Goal: Download file/media

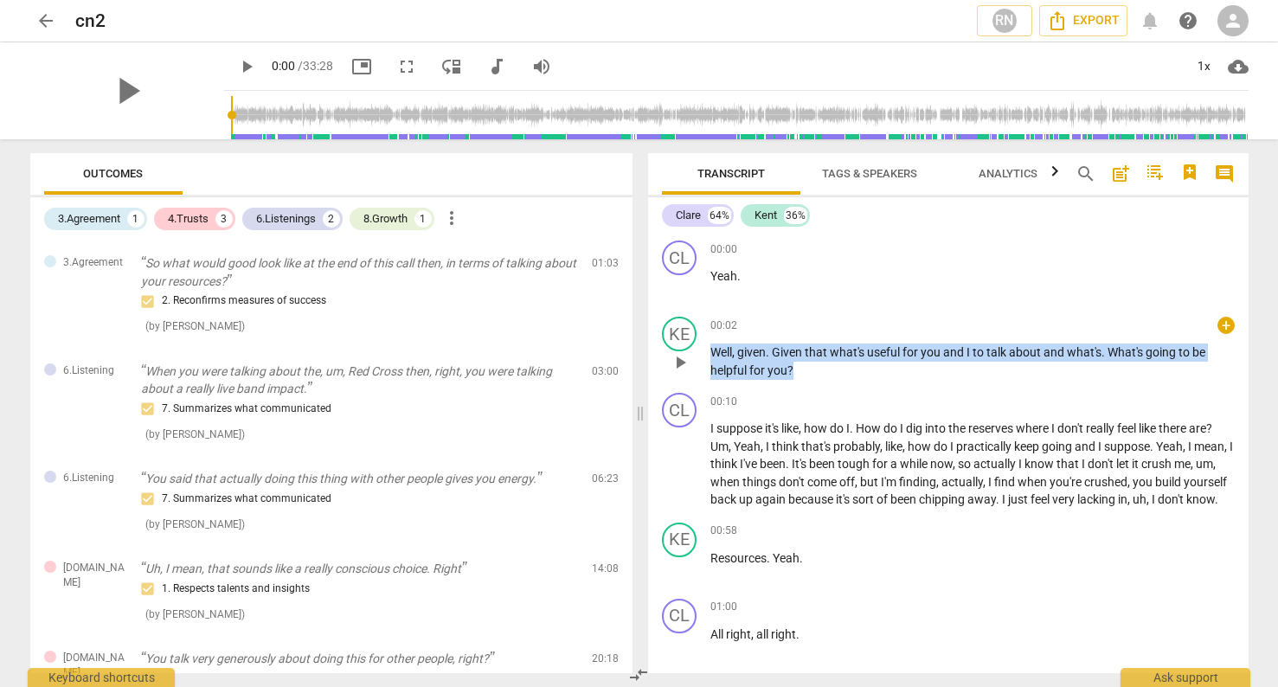
drag, startPoint x: 712, startPoint y: 352, endPoint x: 800, endPoint y: 371, distance: 90.3
click at [800, 371] on p "Well , given . Given that what's useful for you and I to talk about and what's …" at bounding box center [973, 361] width 525 height 35
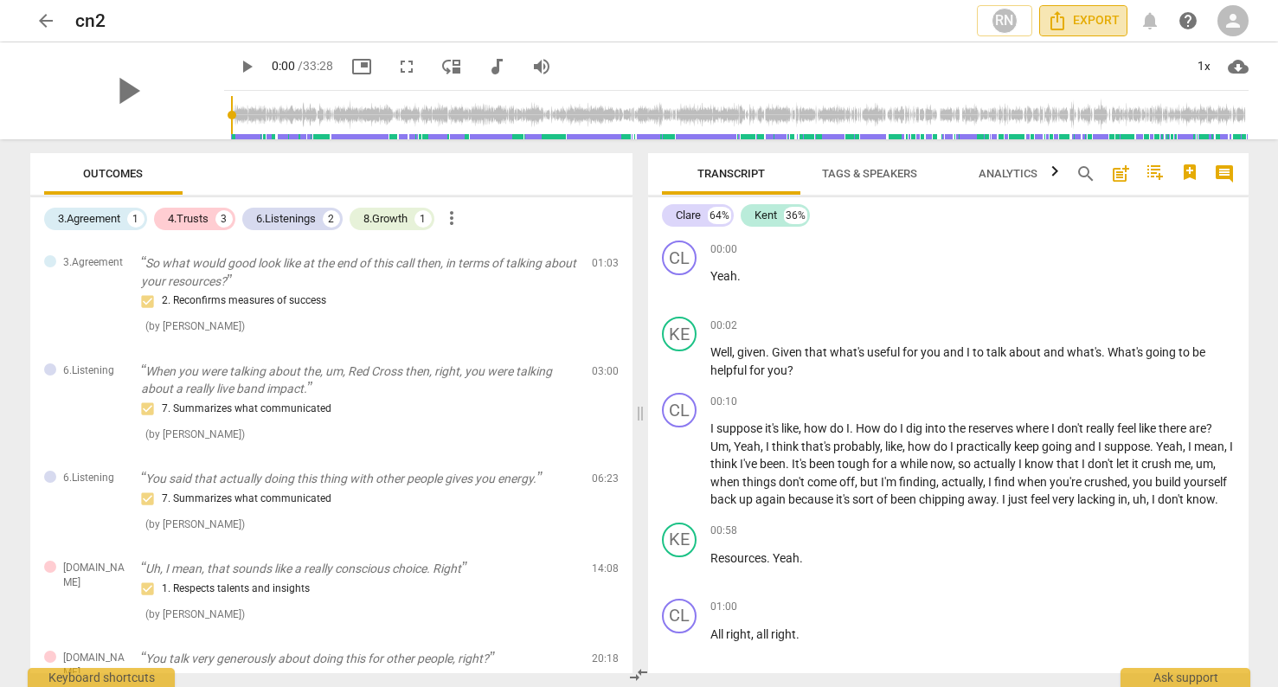
click at [1083, 21] on span "Export" at bounding box center [1083, 20] width 73 height 21
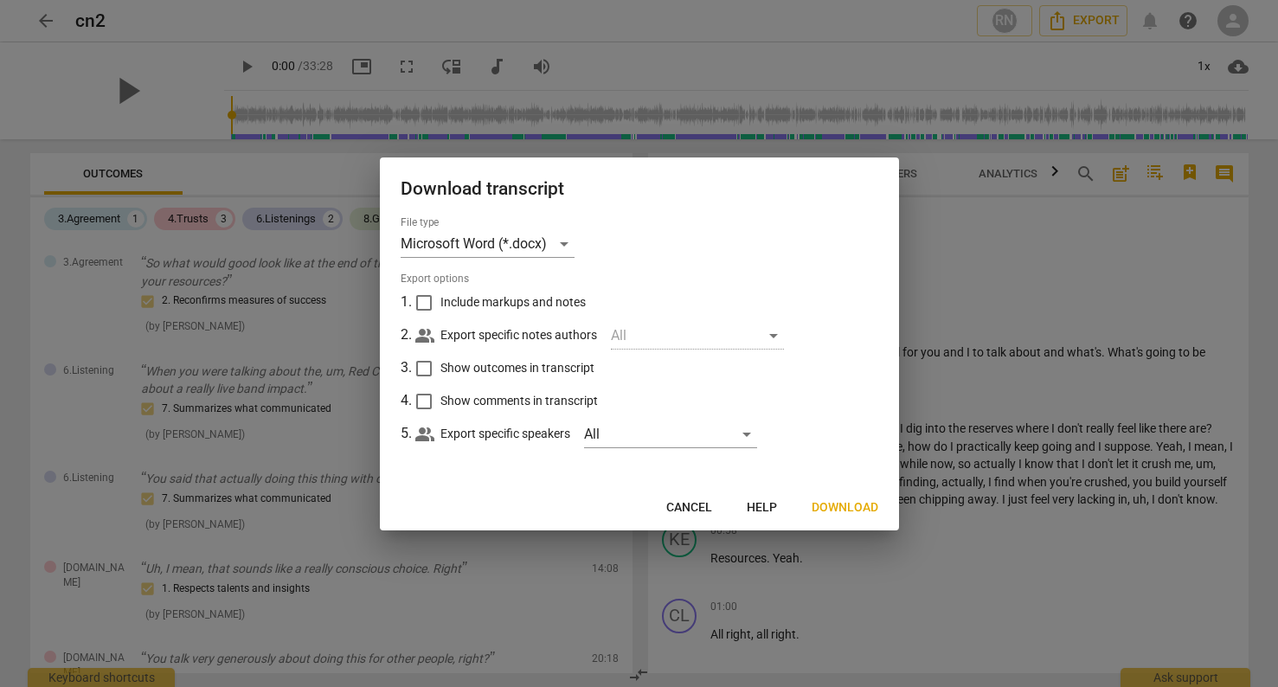
click at [847, 509] on span "Download" at bounding box center [845, 507] width 67 height 17
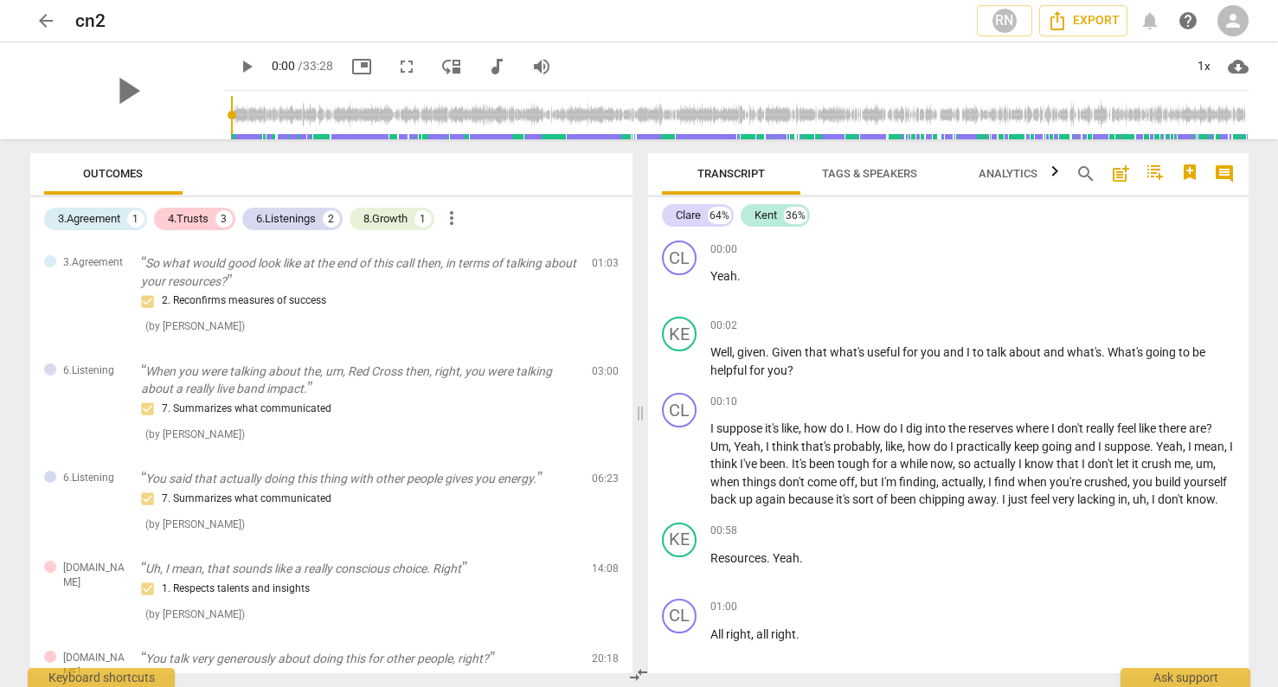
click at [873, 28] on div "cn2" at bounding box center [519, 21] width 888 height 22
click at [236, 68] on span "play_arrow" at bounding box center [246, 66] width 21 height 21
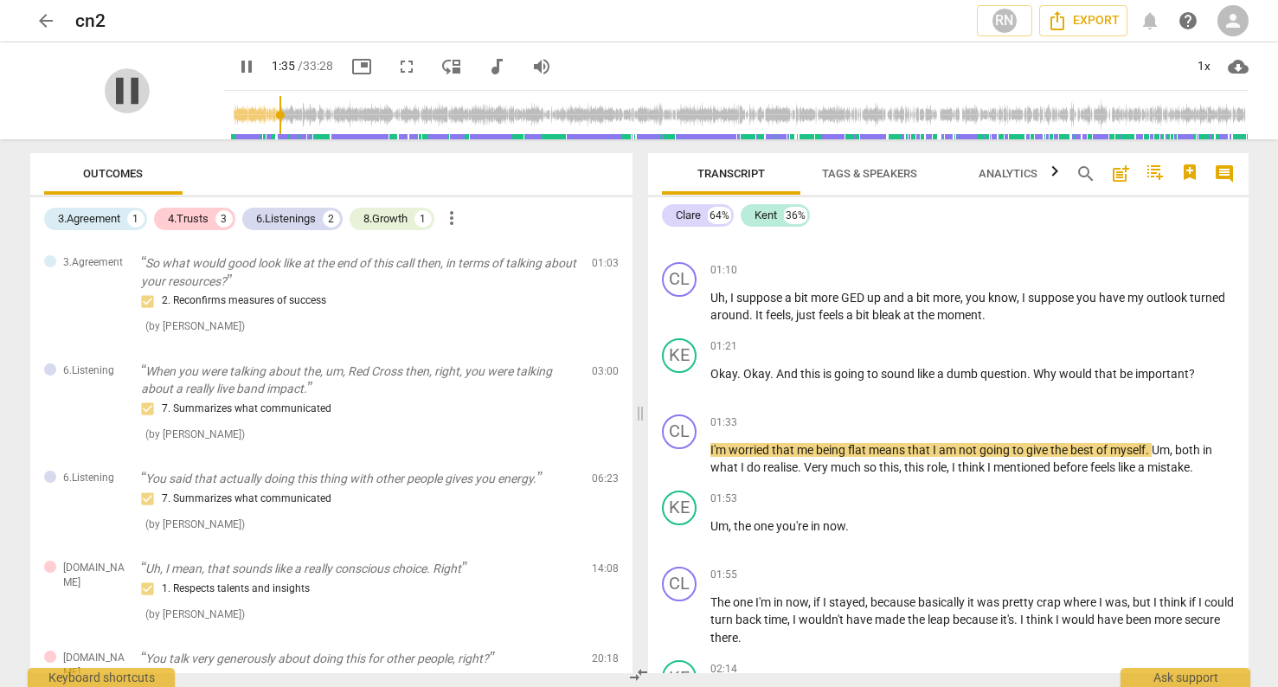
click at [114, 96] on span "pause" at bounding box center [127, 90] width 45 height 45
click at [236, 65] on span "play_arrow" at bounding box center [246, 66] width 21 height 21
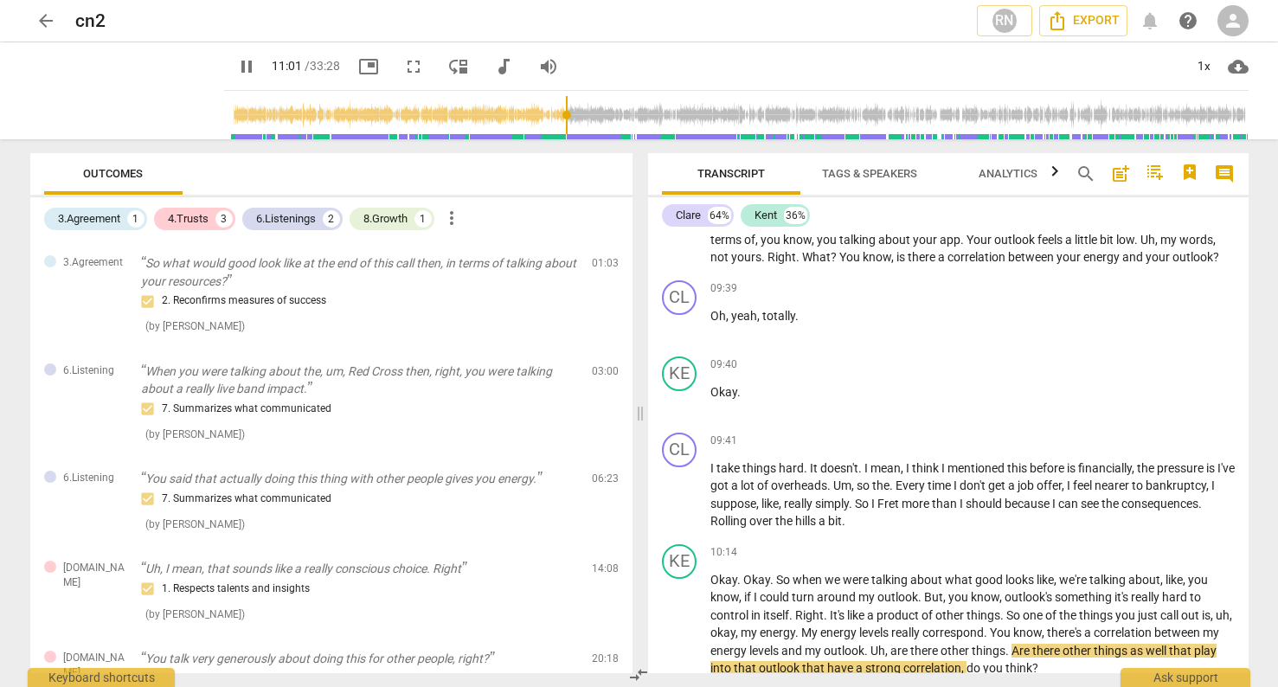
scroll to position [3774, 0]
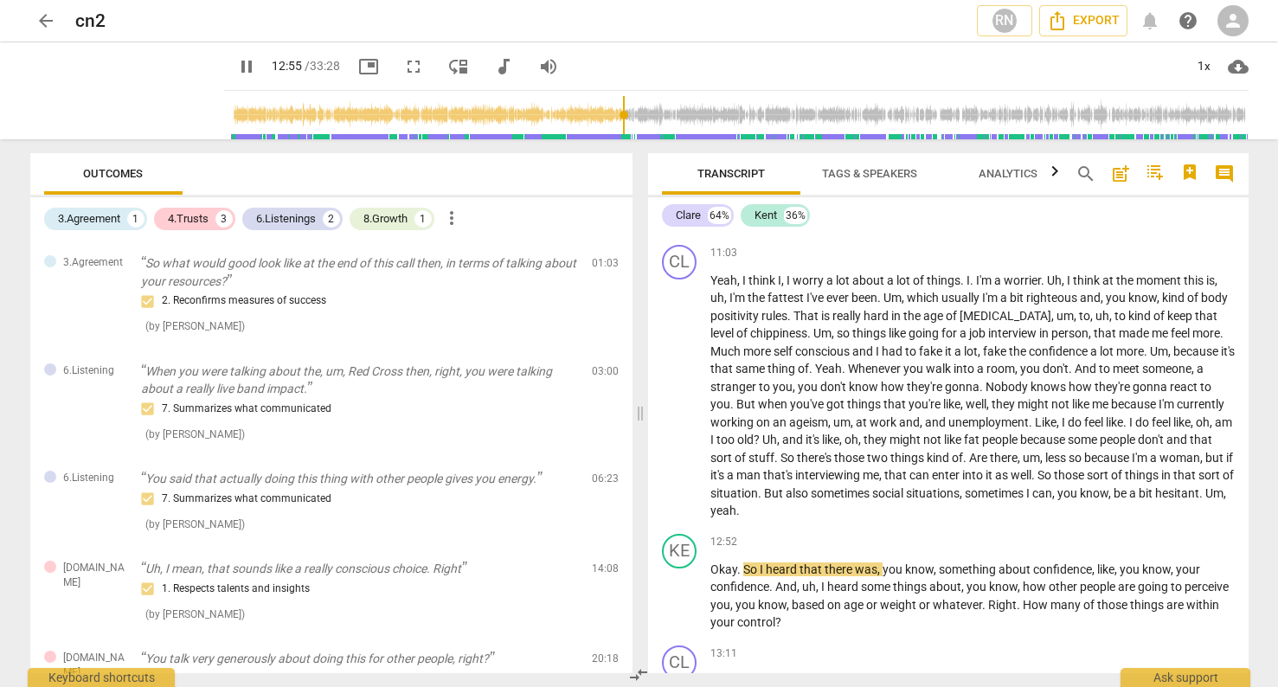
drag, startPoint x: 601, startPoint y: 126, endPoint x: 609, endPoint y: 127, distance: 8.7
click at [609, 127] on input "range" at bounding box center [740, 114] width 1018 height 55
click at [617, 126] on input "range" at bounding box center [740, 114] width 1018 height 55
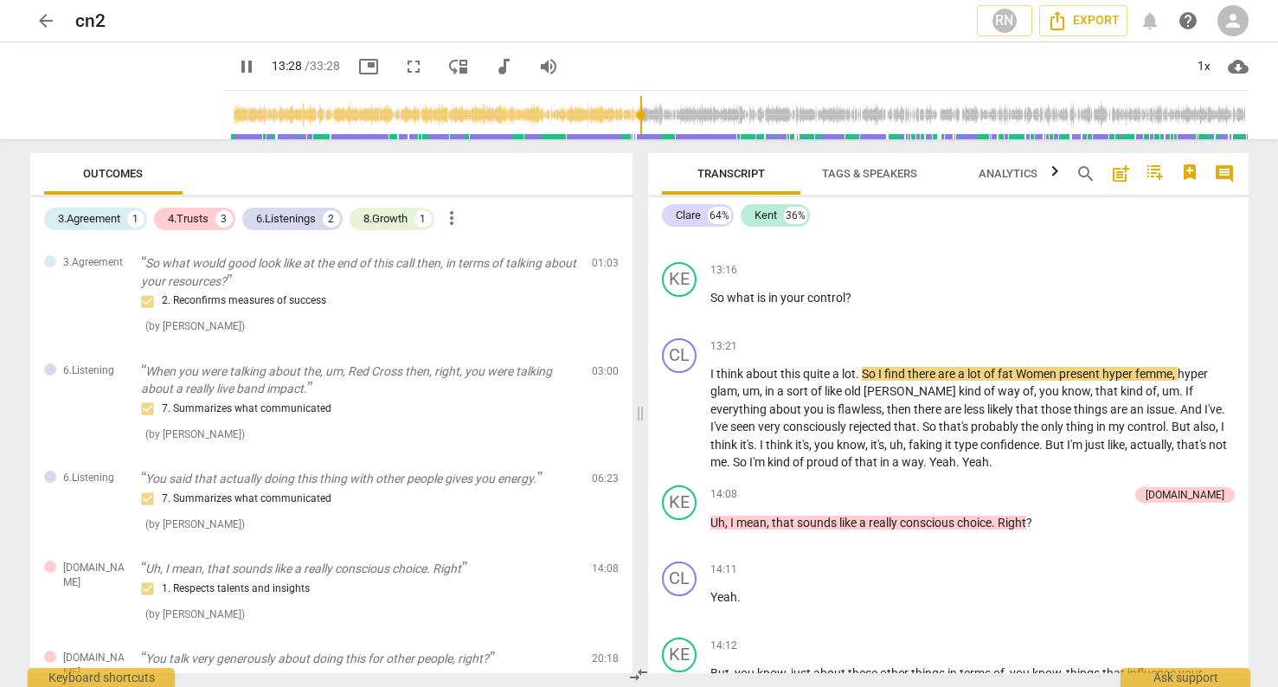
click at [627, 130] on input "range" at bounding box center [740, 114] width 1018 height 55
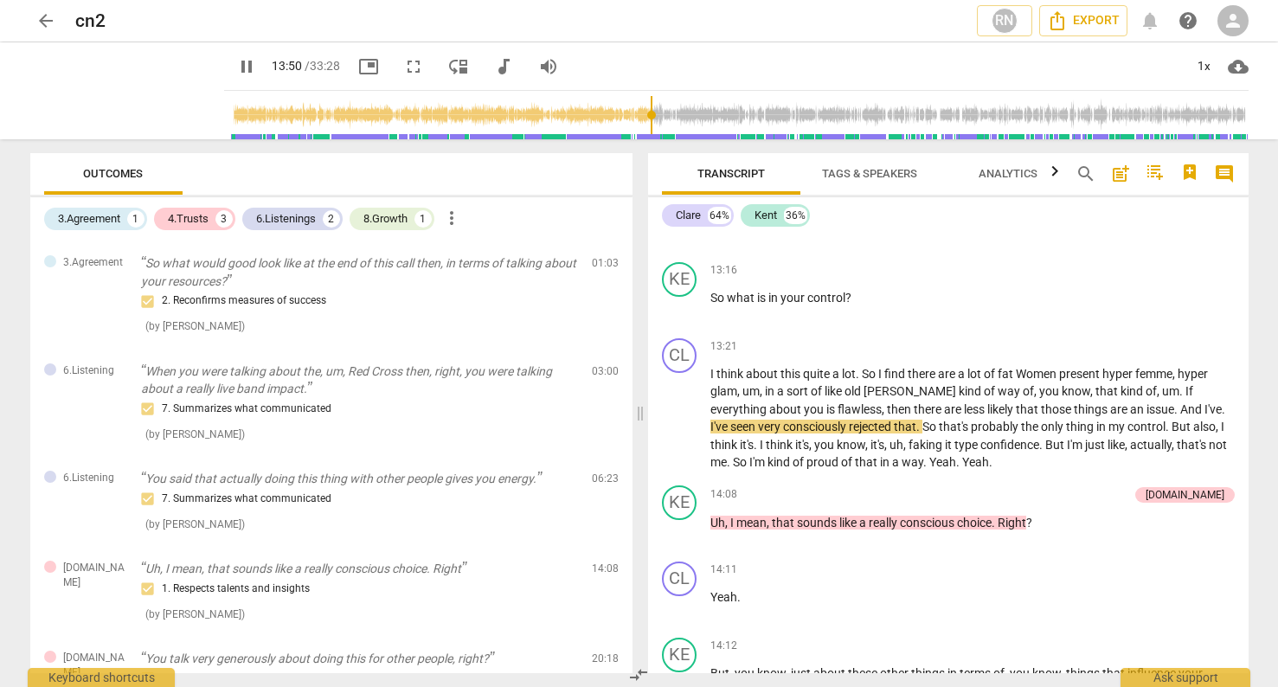
drag, startPoint x: 627, startPoint y: 130, endPoint x: 639, endPoint y: 130, distance: 12.1
click at [639, 130] on input "range" at bounding box center [740, 114] width 1018 height 55
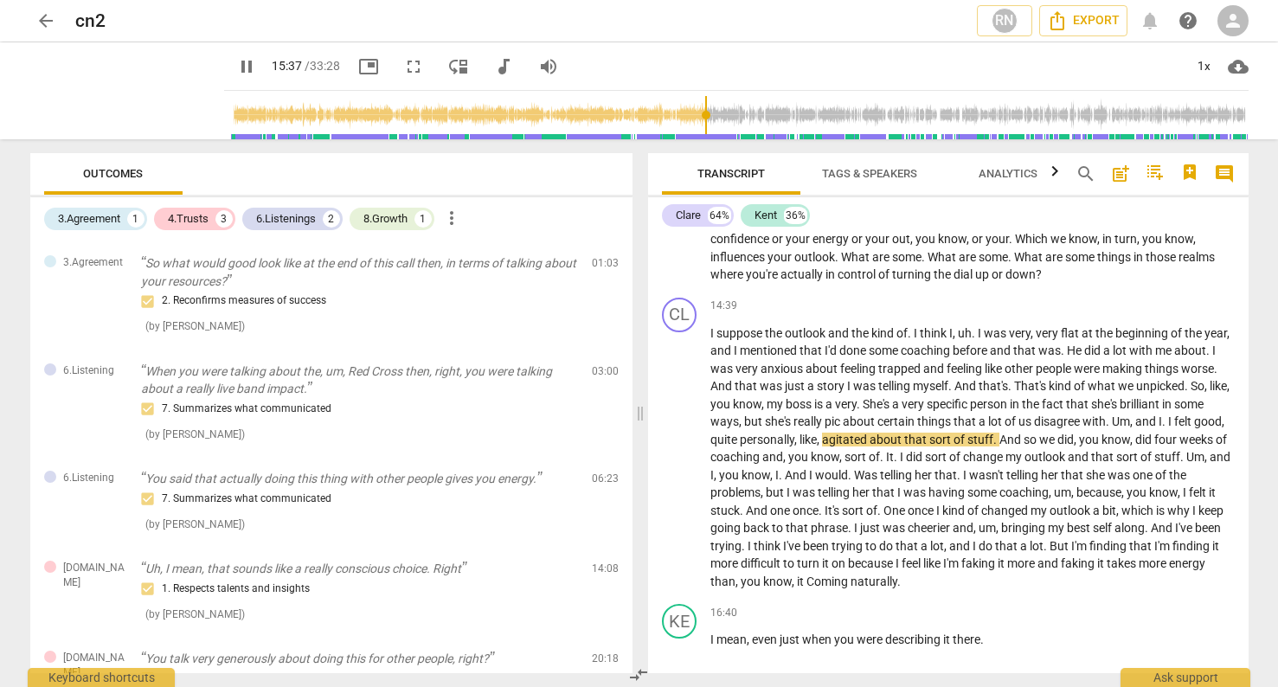
drag, startPoint x: 672, startPoint y: 125, endPoint x: 693, endPoint y: 125, distance: 21.6
click at [693, 125] on input "range" at bounding box center [740, 114] width 1018 height 55
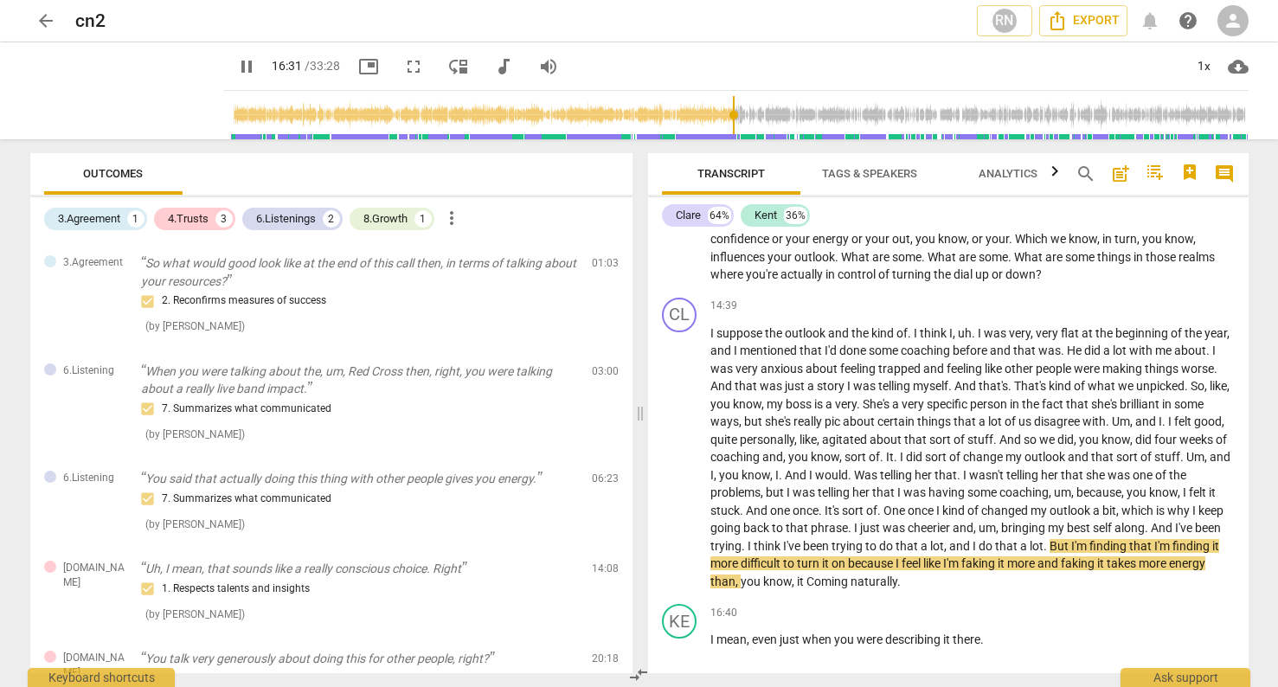
drag, startPoint x: 696, startPoint y: 125, endPoint x: 722, endPoint y: 125, distance: 26.0
click at [722, 125] on input "range" at bounding box center [740, 114] width 1018 height 55
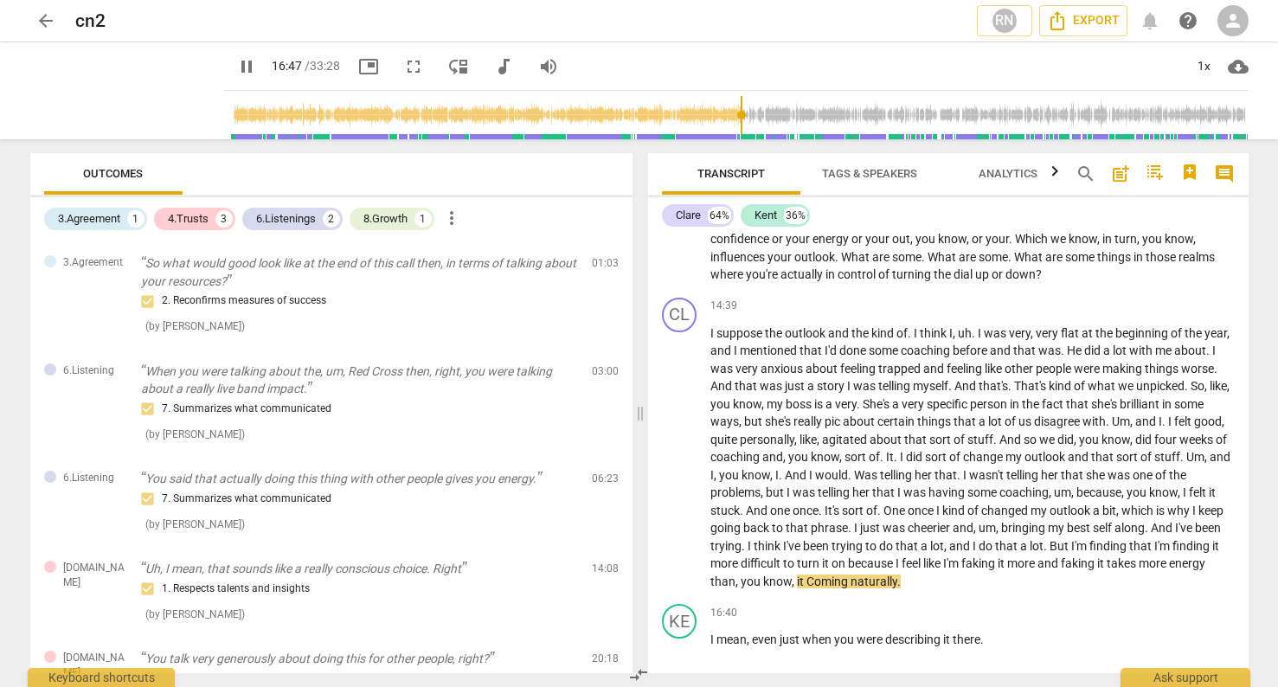
scroll to position [5256, 0]
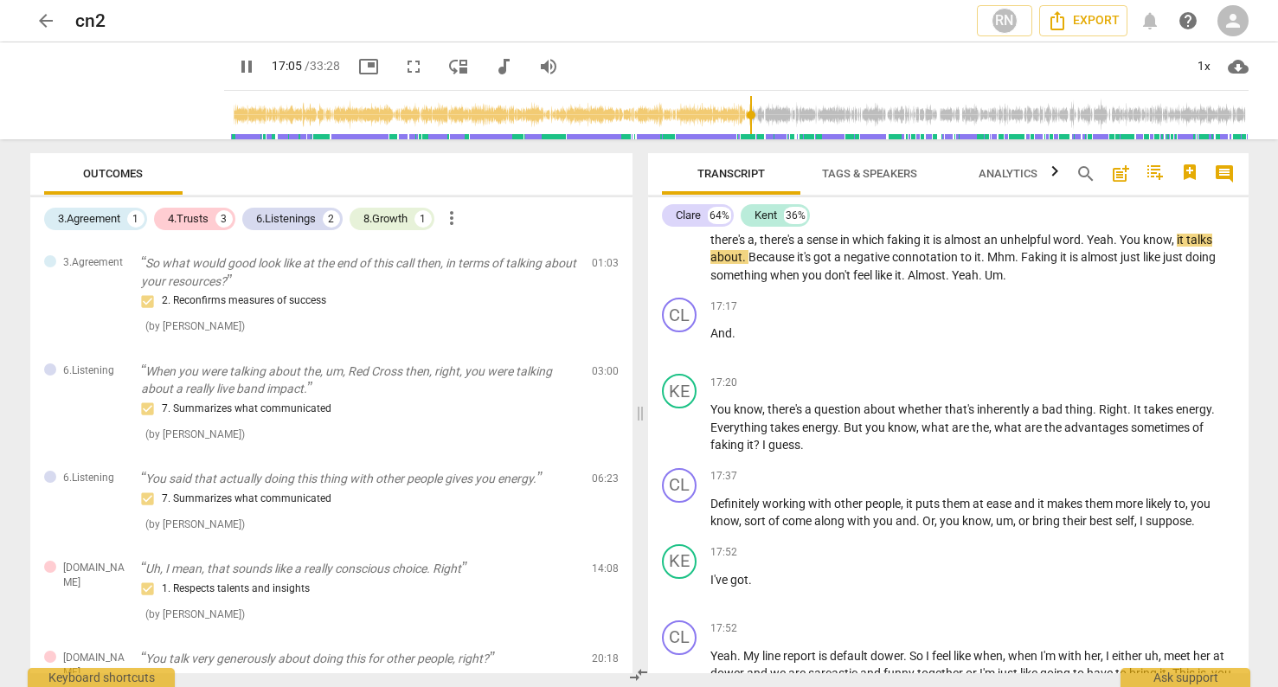
drag, startPoint x: 724, startPoint y: 126, endPoint x: 739, endPoint y: 126, distance: 15.6
click at [739, 126] on input "range" at bounding box center [740, 114] width 1018 height 55
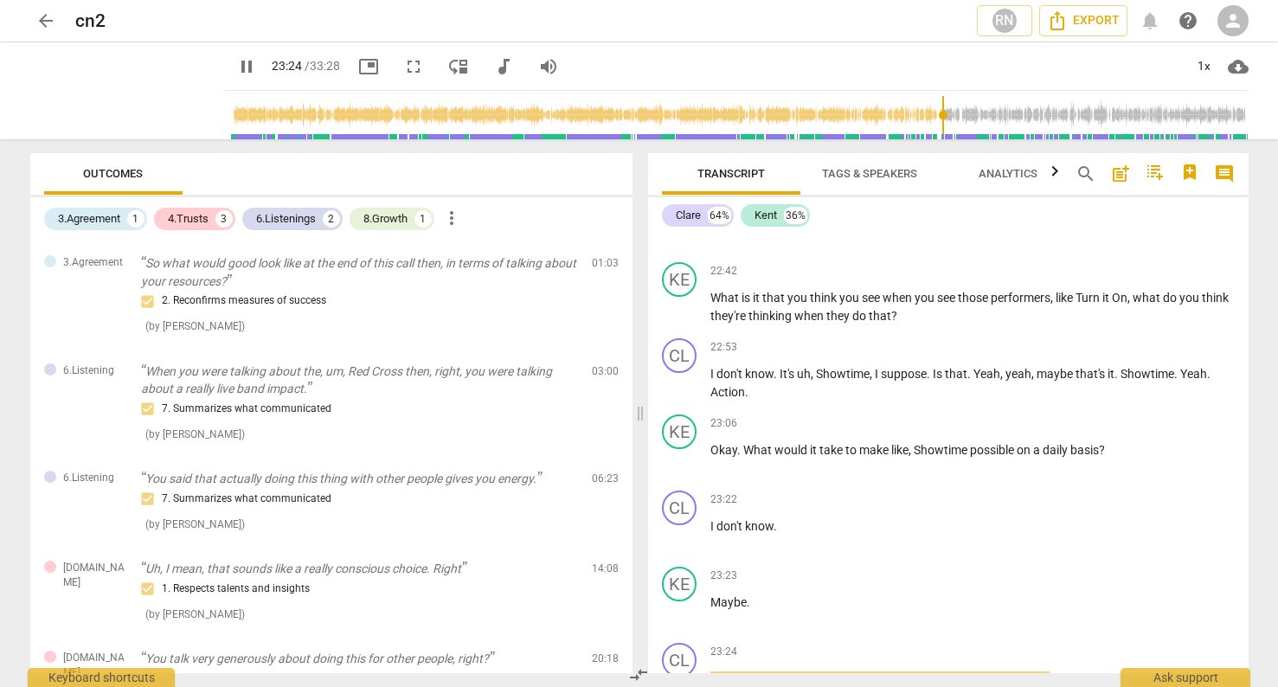
scroll to position [8512, 0]
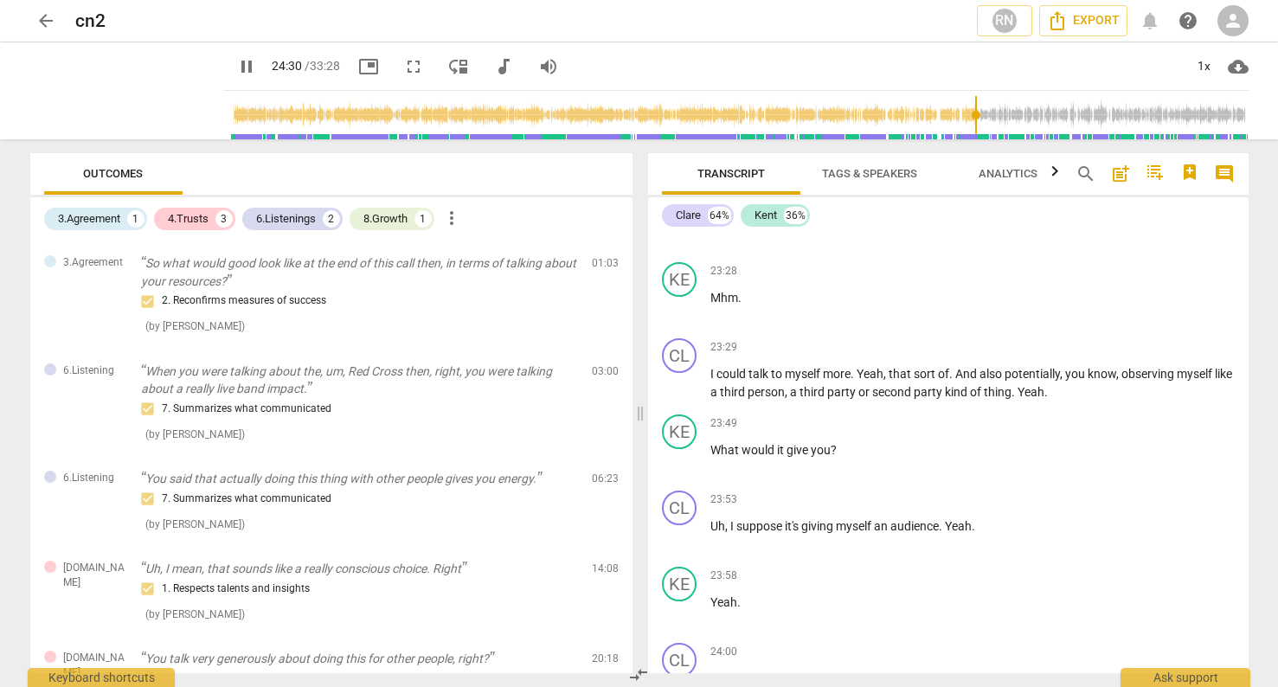
drag, startPoint x: 937, startPoint y: 116, endPoint x: 969, endPoint y: 115, distance: 32.0
click at [969, 115] on input "range" at bounding box center [740, 114] width 1018 height 55
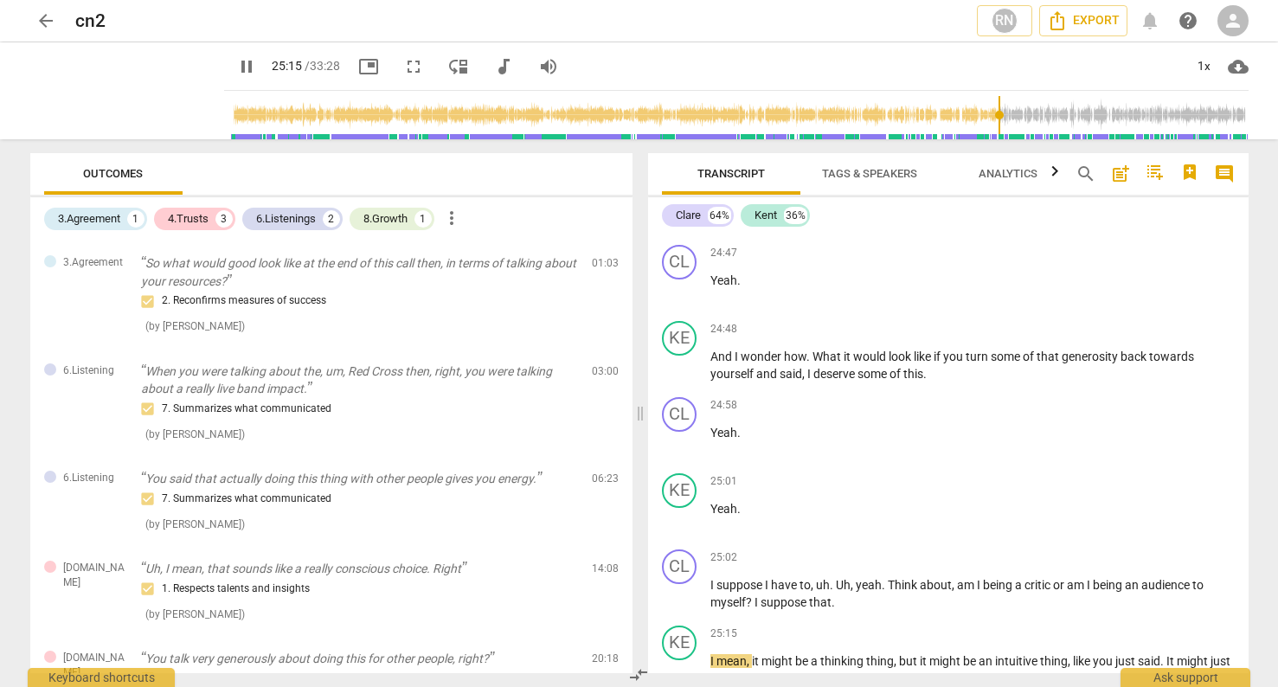
scroll to position [9538, 0]
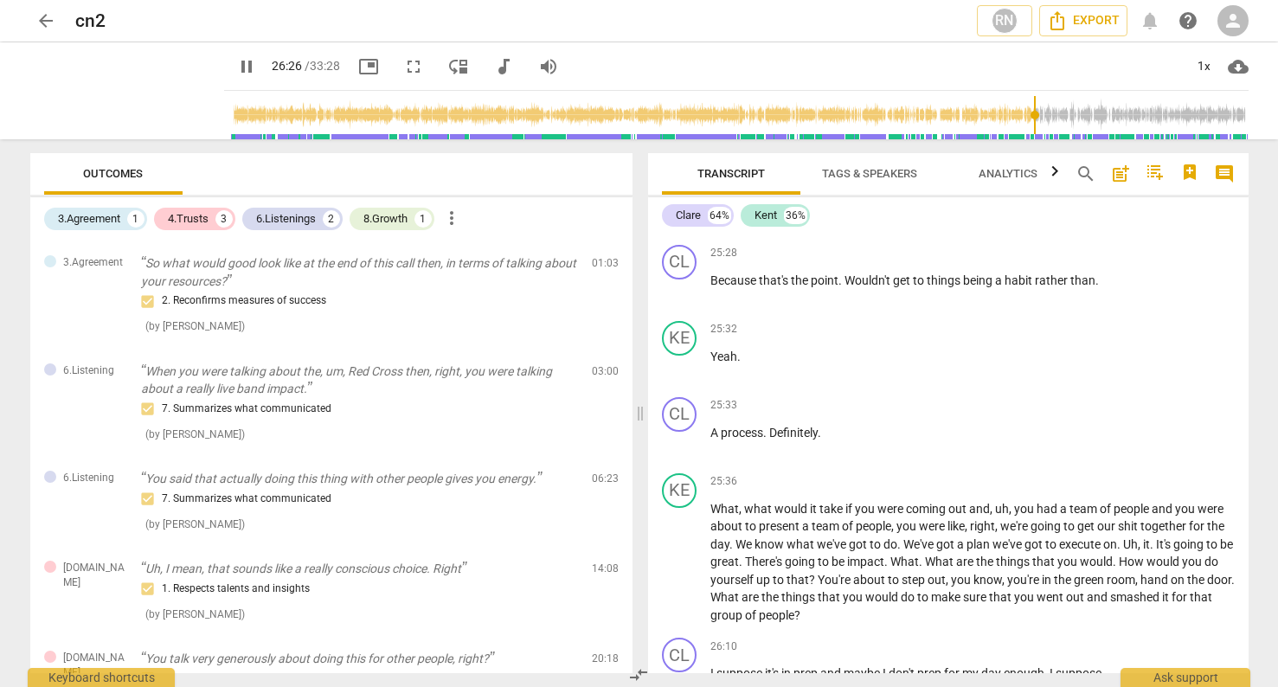
drag, startPoint x: 999, startPoint y: 113, endPoint x: 1029, endPoint y: 114, distance: 30.3
click at [1029, 114] on input "range" at bounding box center [740, 114] width 1018 height 55
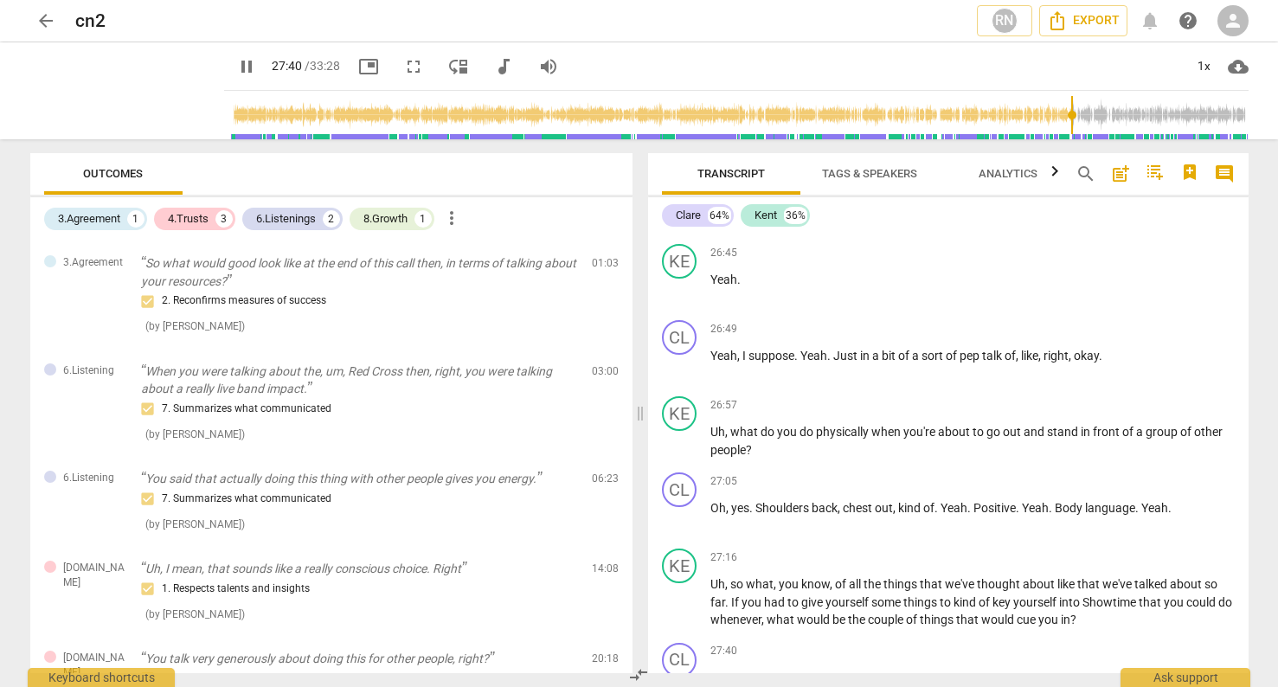
scroll to position [10634, 0]
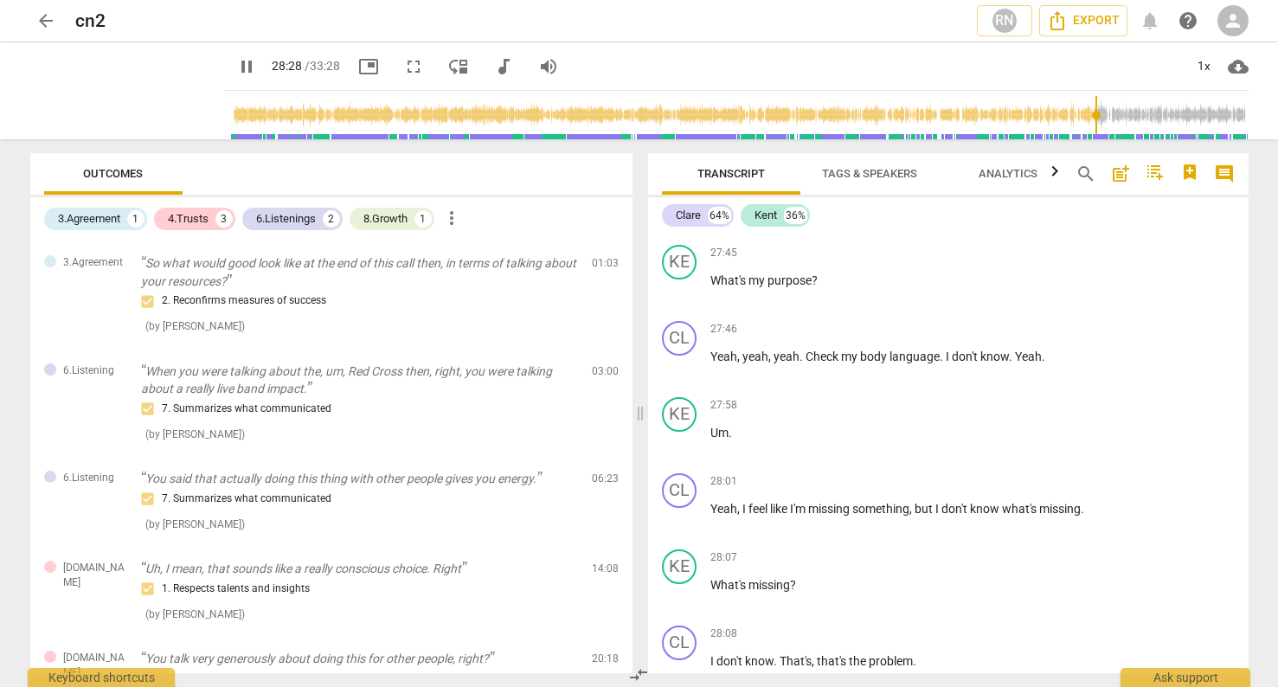
drag, startPoint x: 1043, startPoint y: 113, endPoint x: 1091, endPoint y: 116, distance: 47.7
click at [1092, 116] on input "range" at bounding box center [740, 114] width 1018 height 55
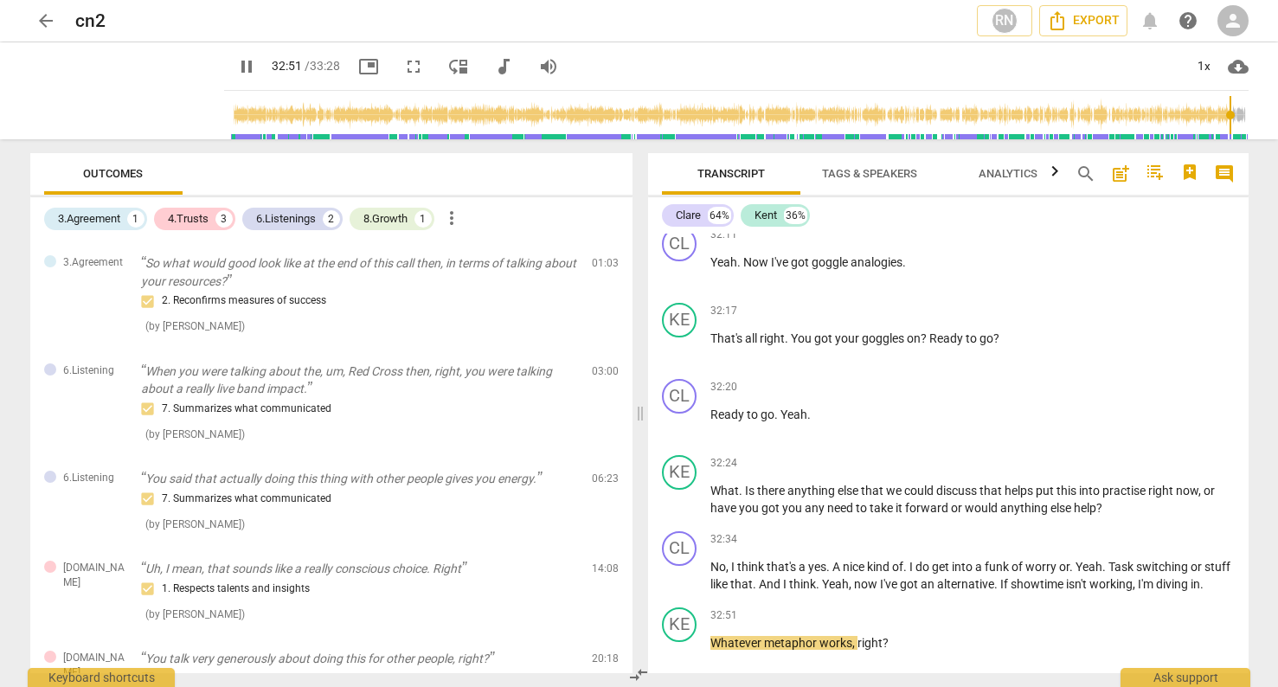
scroll to position [14054, 0]
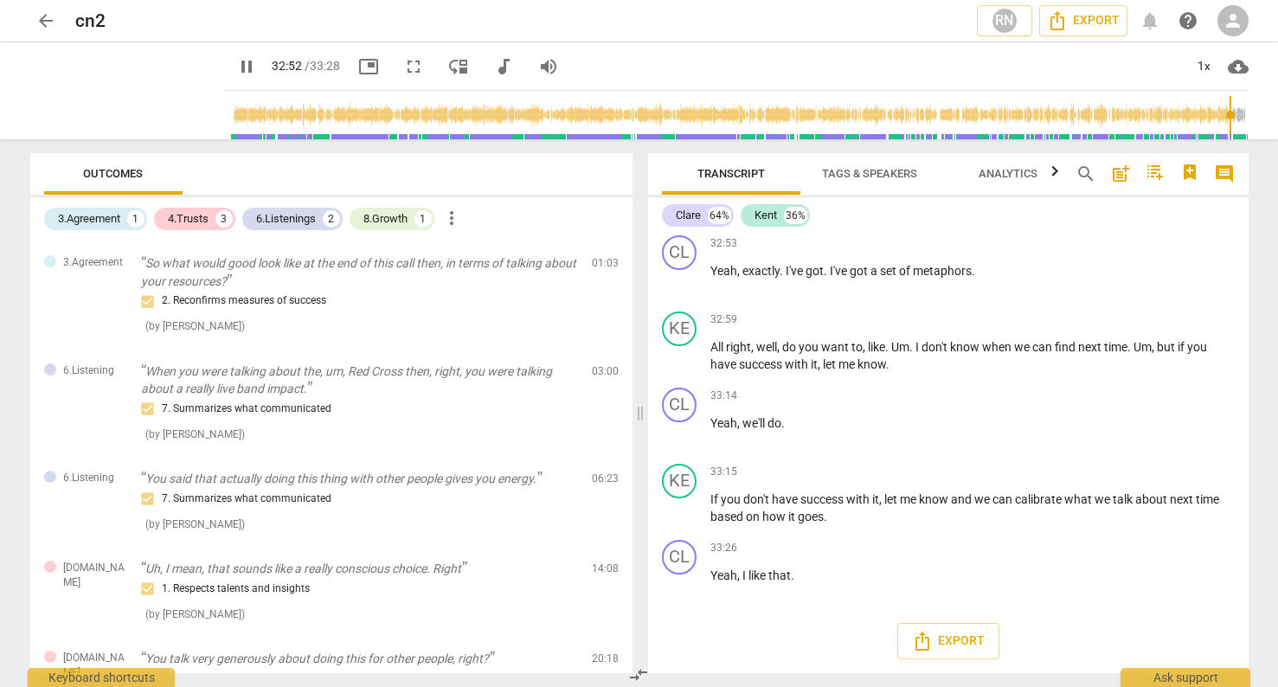
type input "1973"
